Goal: Consume media (video, audio)

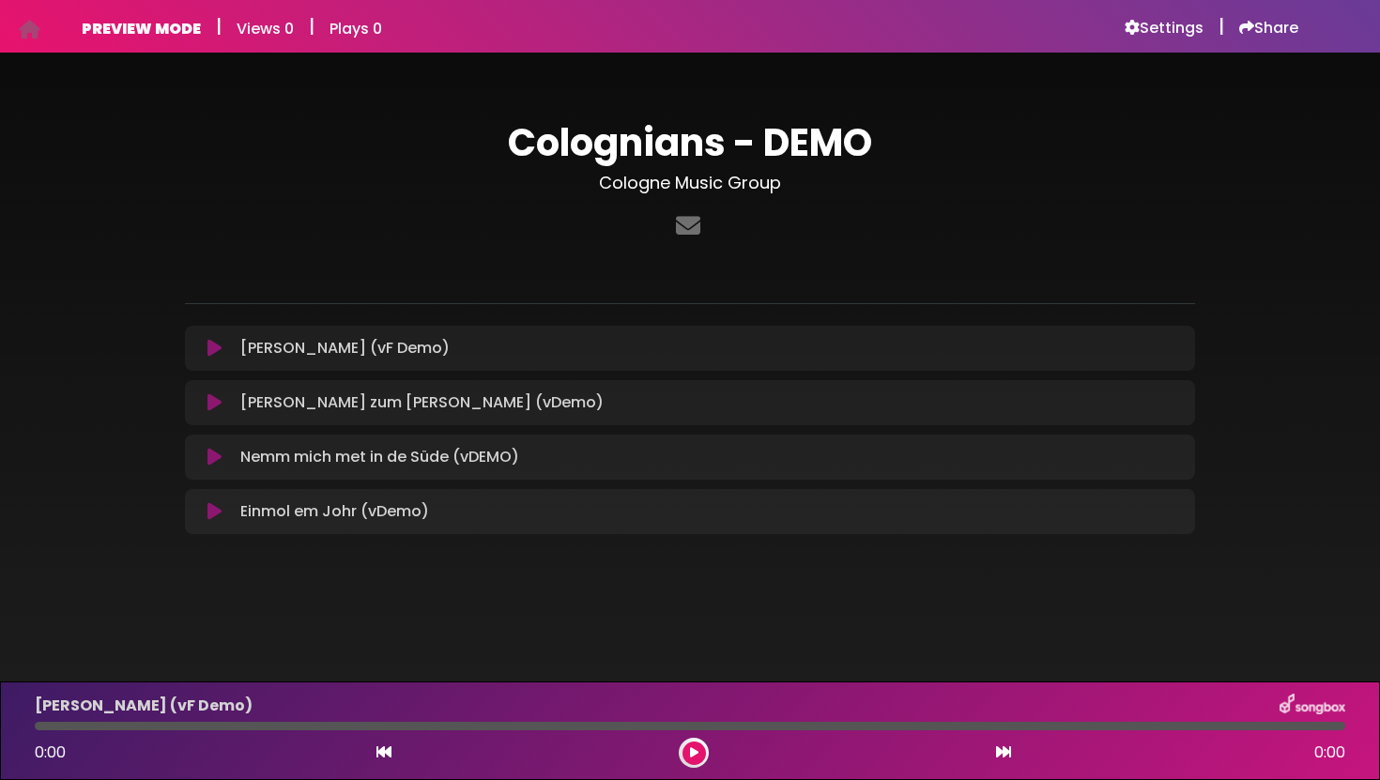
click at [220, 342] on icon at bounding box center [214, 348] width 14 height 19
click at [1150, 26] on h6 "Settings" at bounding box center [1164, 28] width 79 height 19
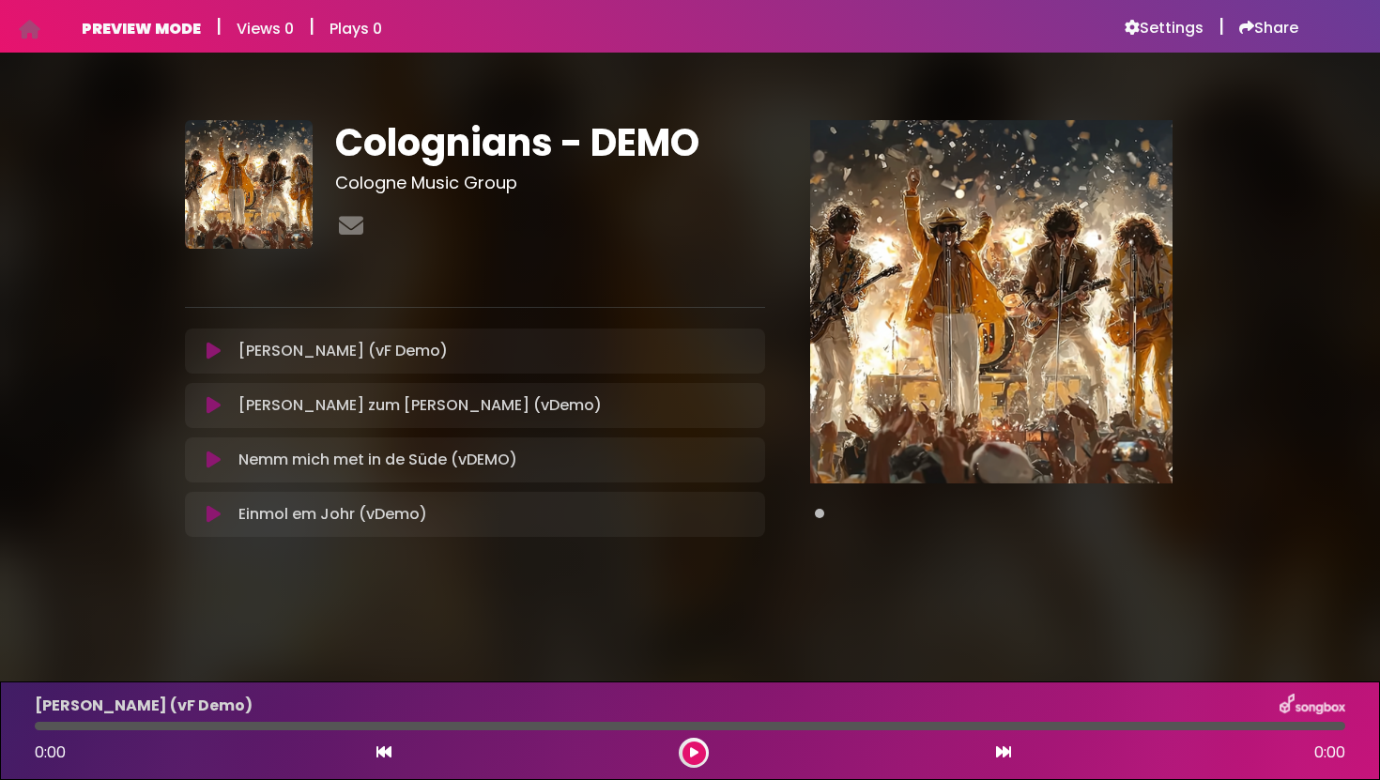
click at [214, 353] on icon at bounding box center [214, 351] width 14 height 19
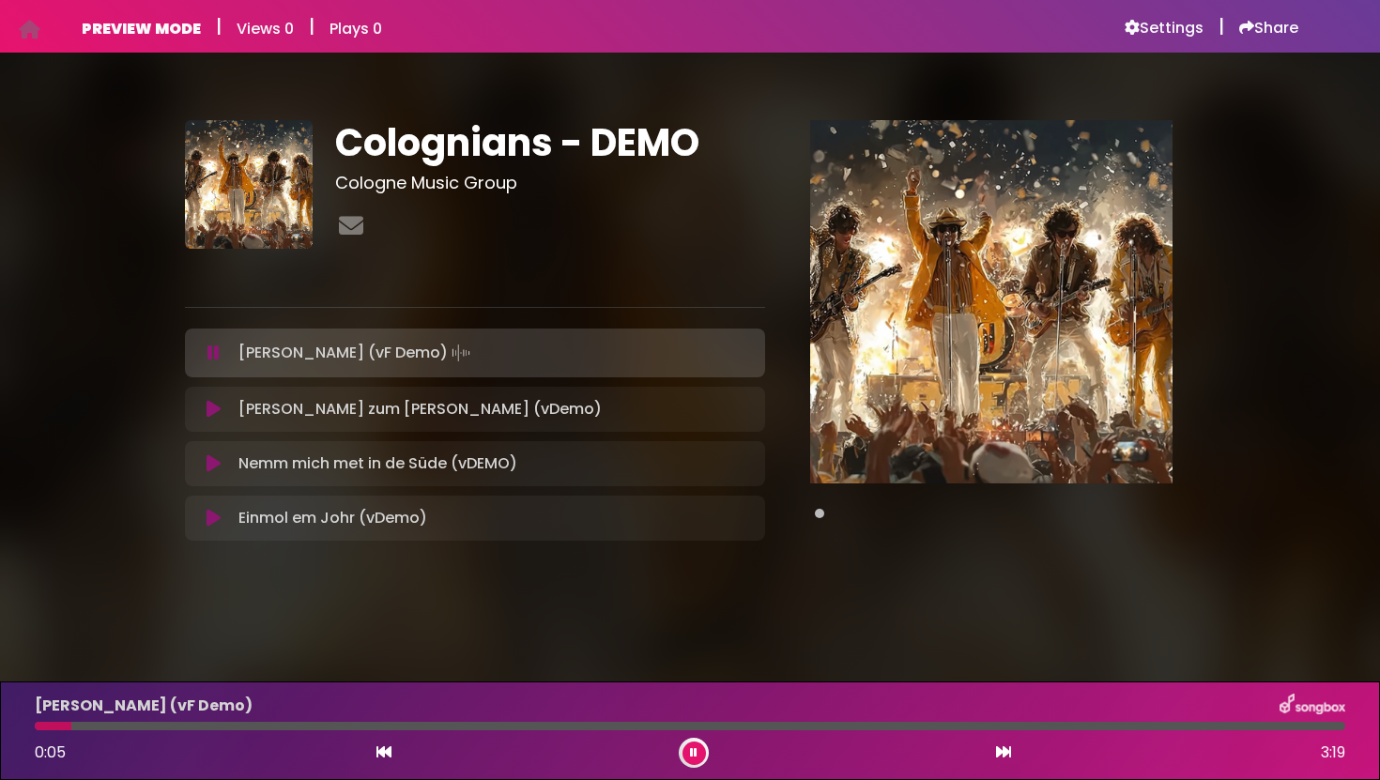
click at [222, 521] on button at bounding box center [213, 518] width 35 height 19
